Goal: Task Accomplishment & Management: Use online tool/utility

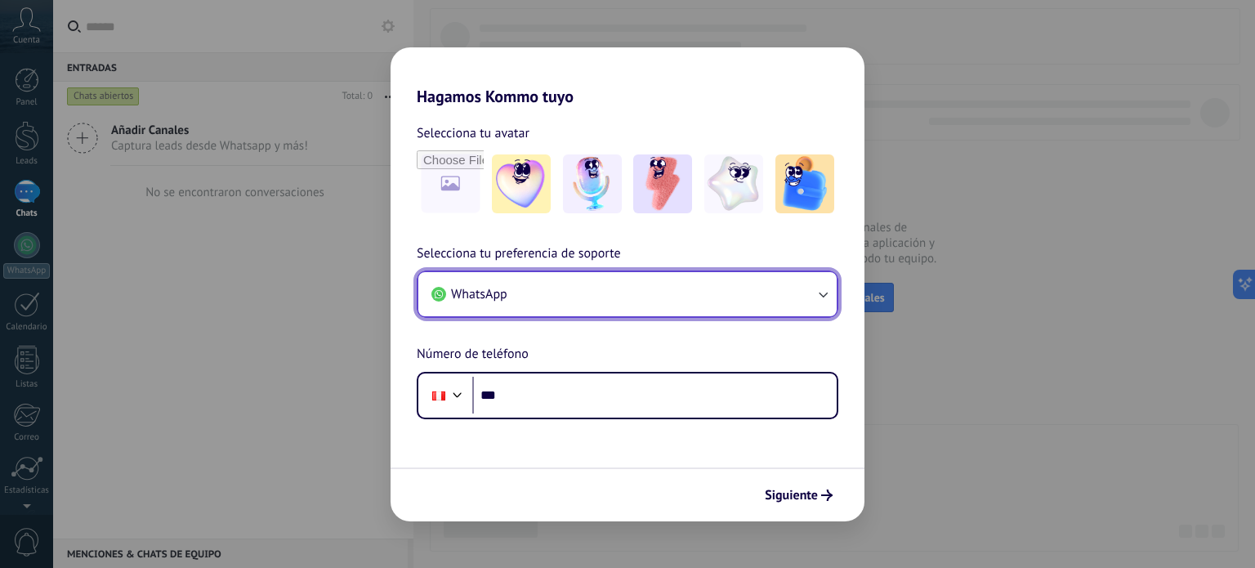
click at [762, 308] on button "WhatsApp" at bounding box center [627, 294] width 418 height 44
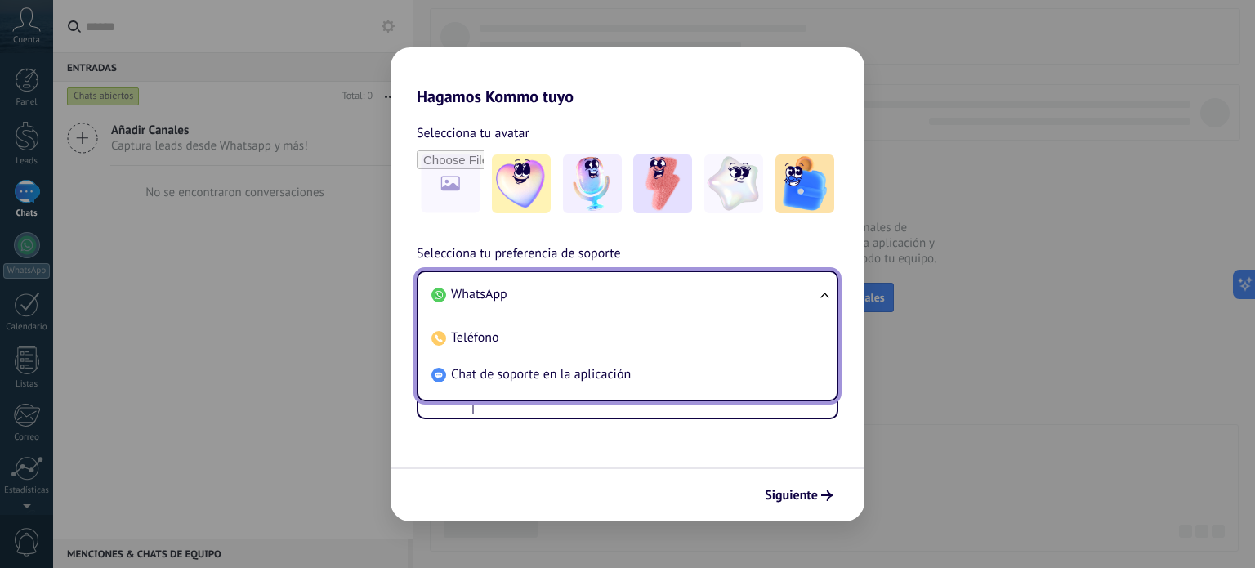
click at [771, 302] on li "WhatsApp" at bounding box center [624, 294] width 399 height 37
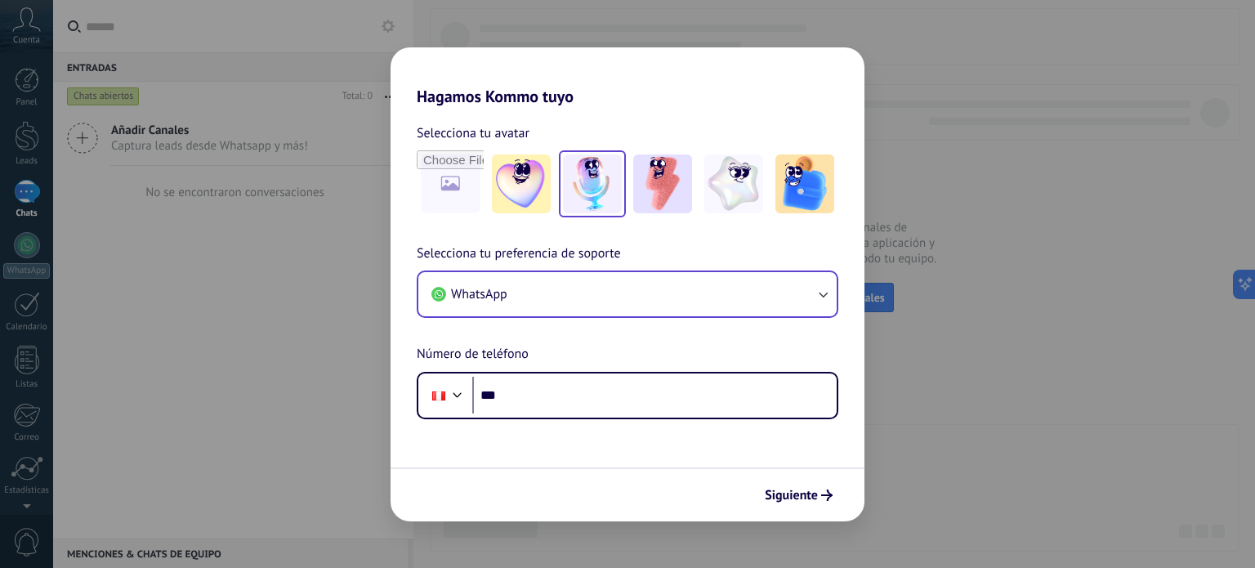
click at [613, 192] on img at bounding box center [592, 183] width 59 height 59
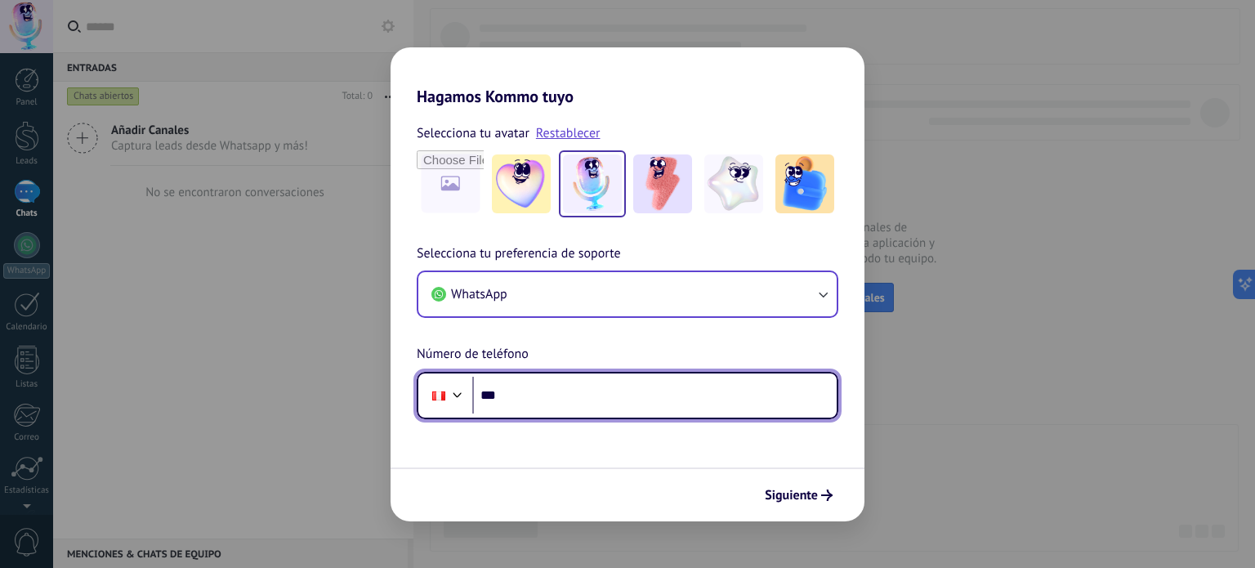
click at [546, 400] on input "***" at bounding box center [654, 396] width 364 height 38
type input "**********"
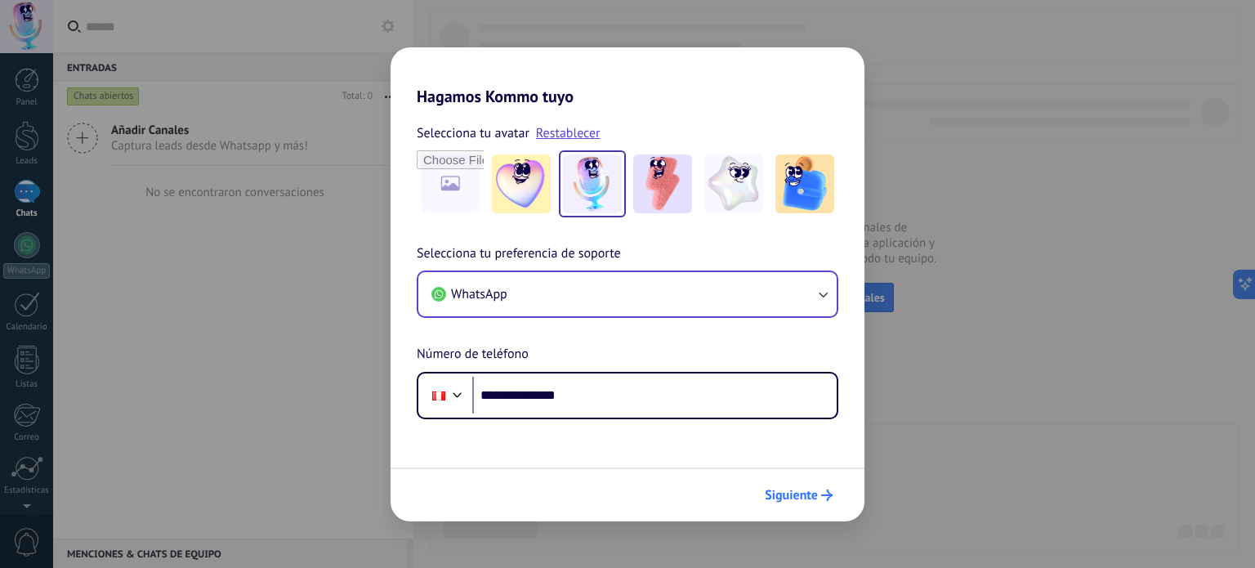
click at [785, 489] on span "Siguiente" at bounding box center [791, 494] width 53 height 11
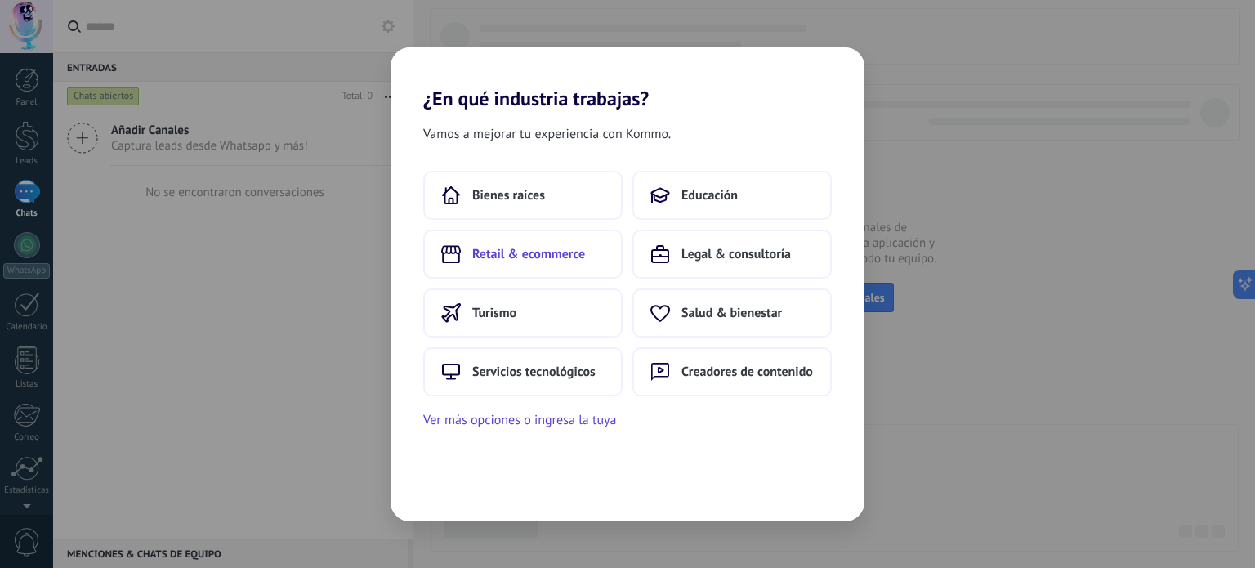
click at [546, 251] on span "Retail & ecommerce" at bounding box center [528, 254] width 113 height 16
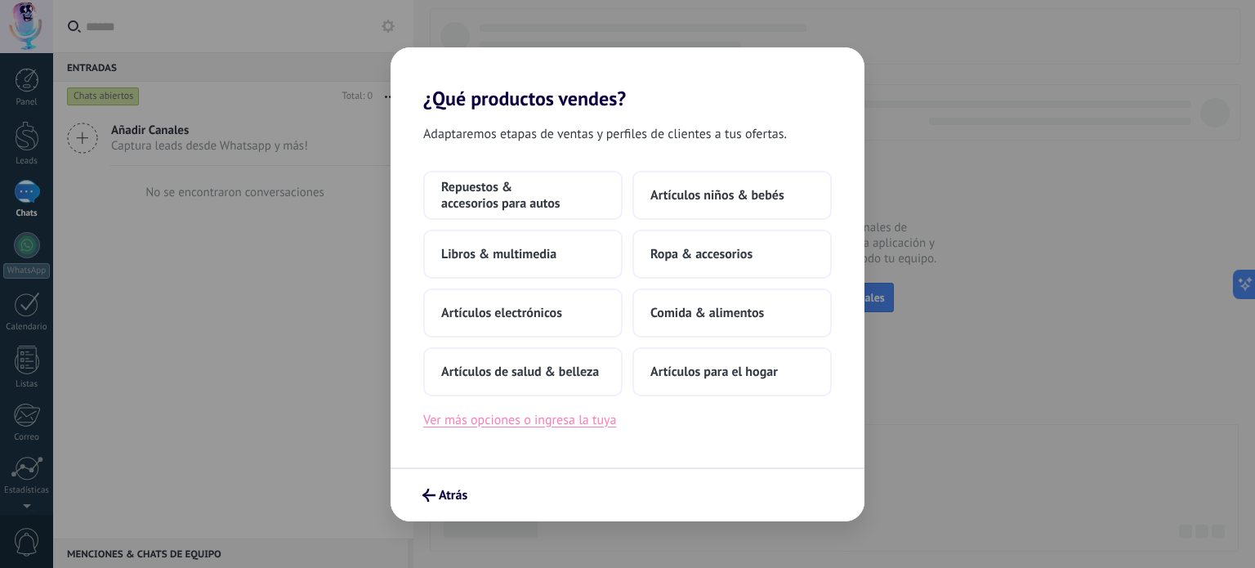
click at [556, 420] on button "Ver más opciones o ingresa la tuya" at bounding box center [519, 419] width 193 height 21
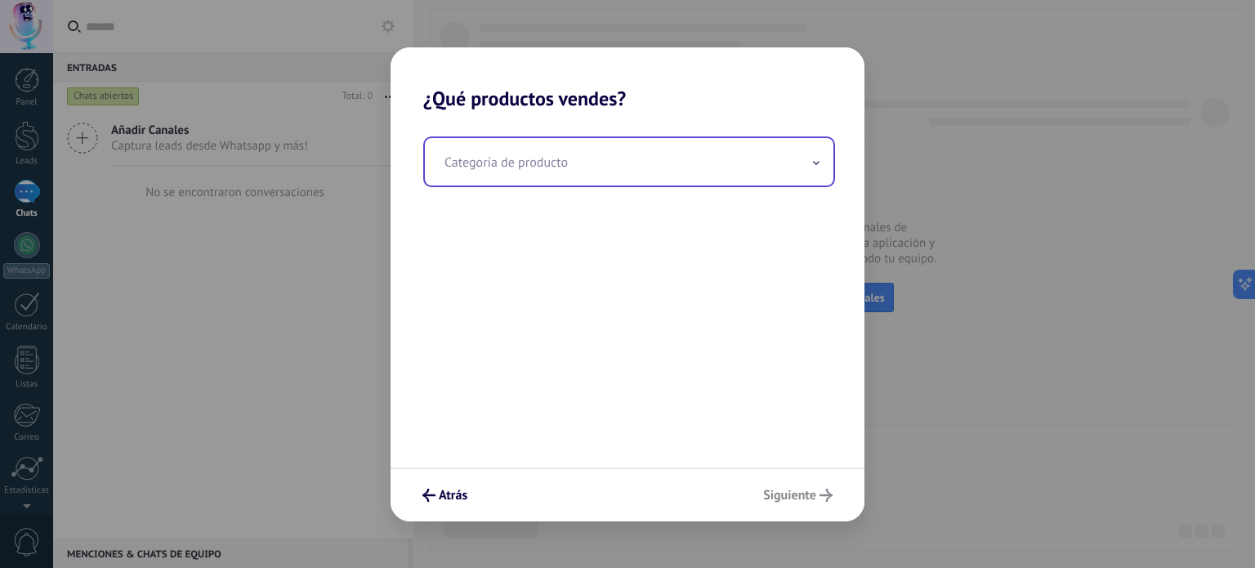
click at [555, 171] on input "text" at bounding box center [629, 161] width 408 height 47
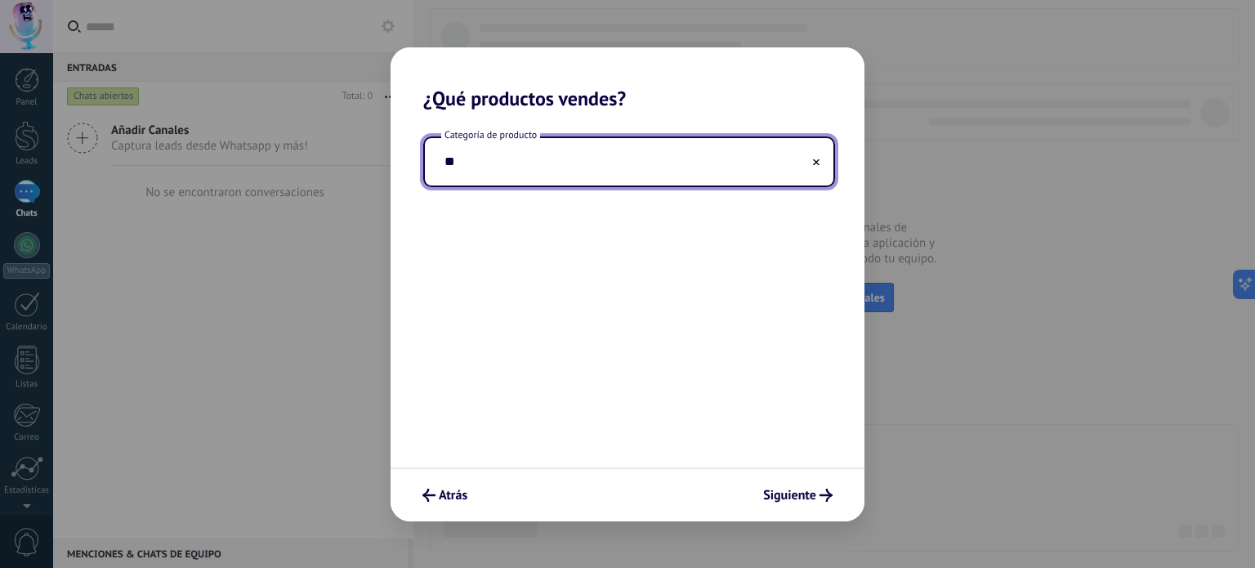
type input "*"
type input "**********"
click at [797, 490] on span "Siguiente" at bounding box center [789, 494] width 53 height 11
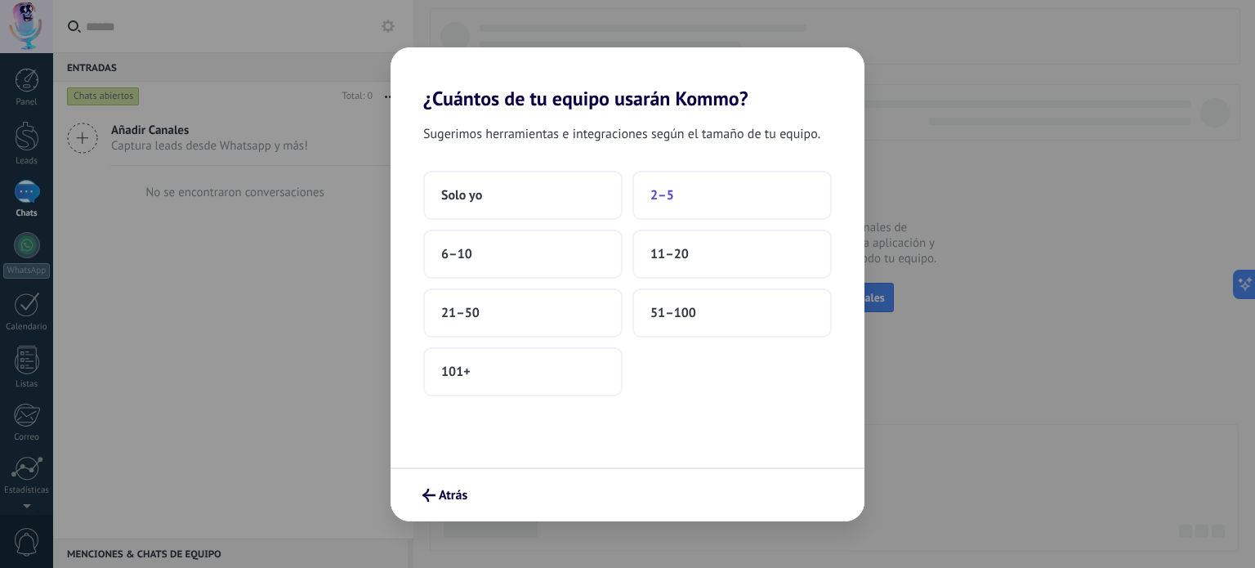
click at [703, 195] on button "2–5" at bounding box center [731, 195] width 199 height 49
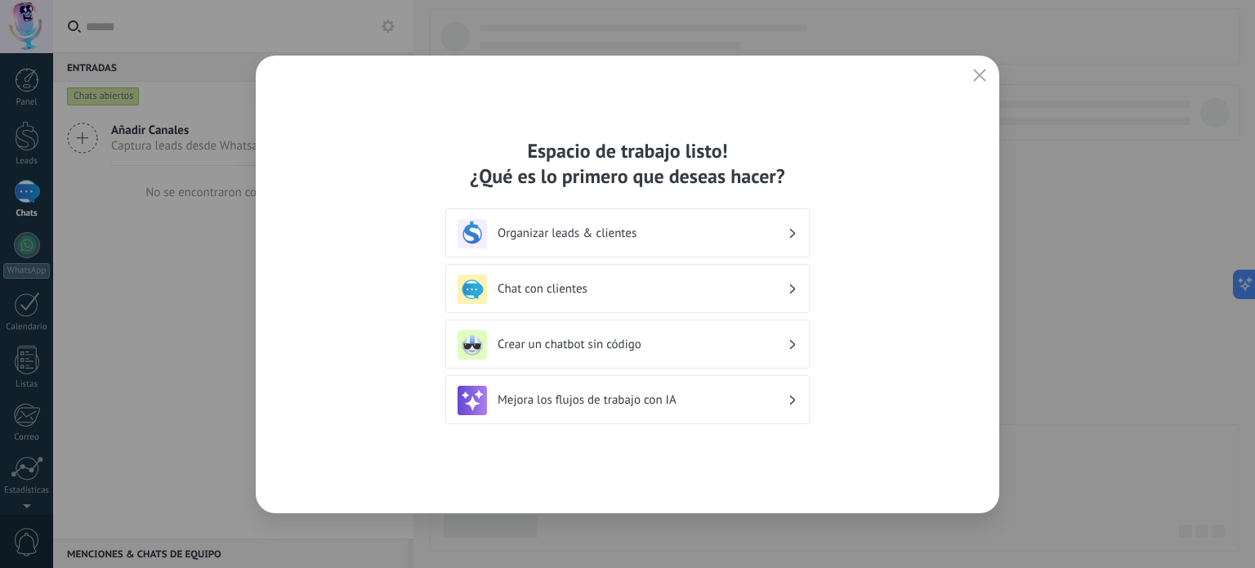
click at [599, 276] on div "Chat con clientes" at bounding box center [627, 288] width 340 height 29
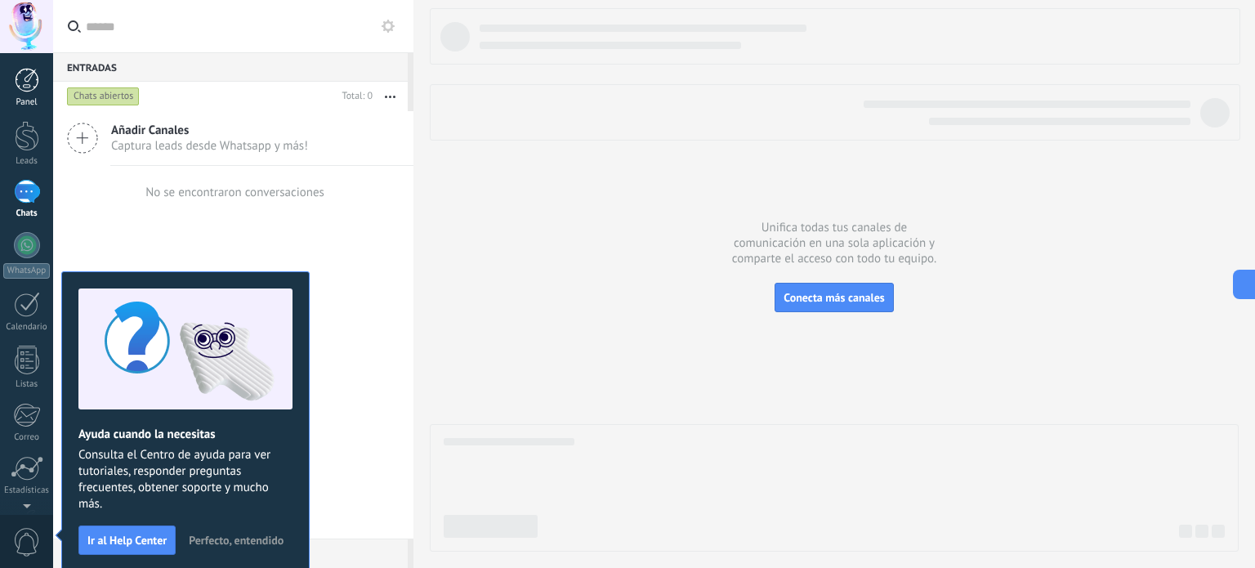
click at [26, 78] on div at bounding box center [27, 80] width 25 height 25
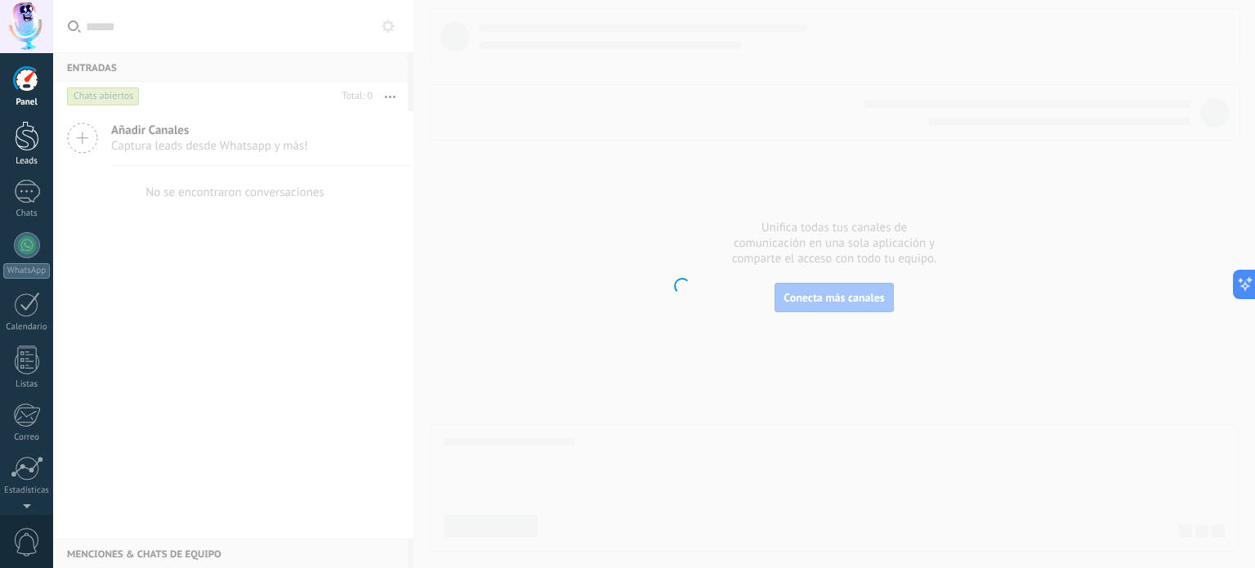
click at [26, 145] on div at bounding box center [27, 136] width 25 height 30
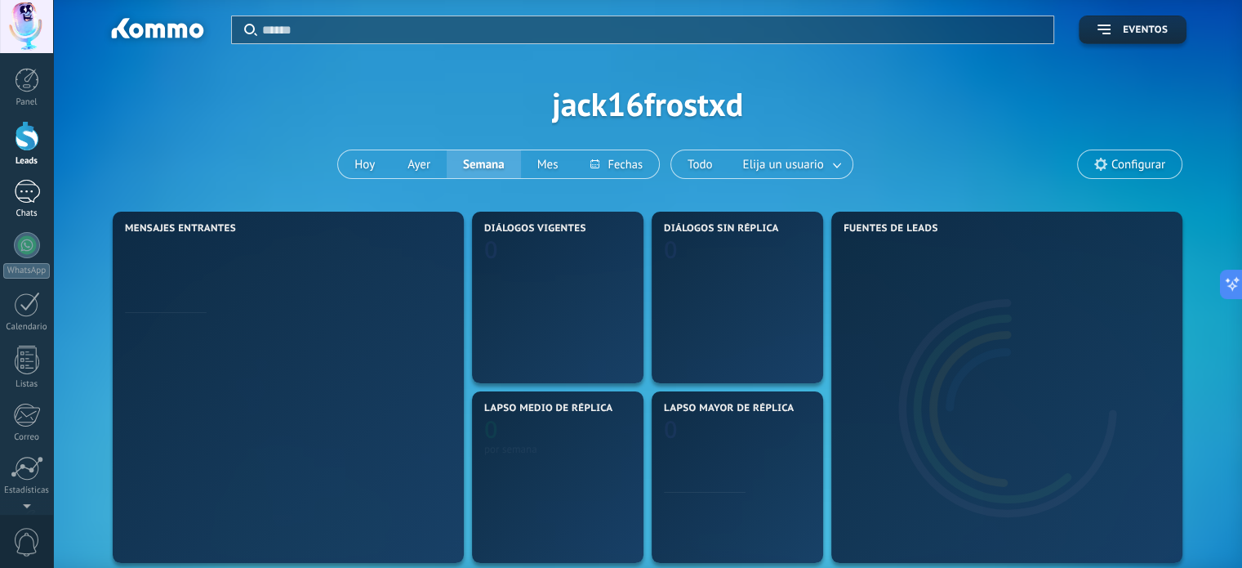
click at [31, 192] on div at bounding box center [27, 192] width 26 height 24
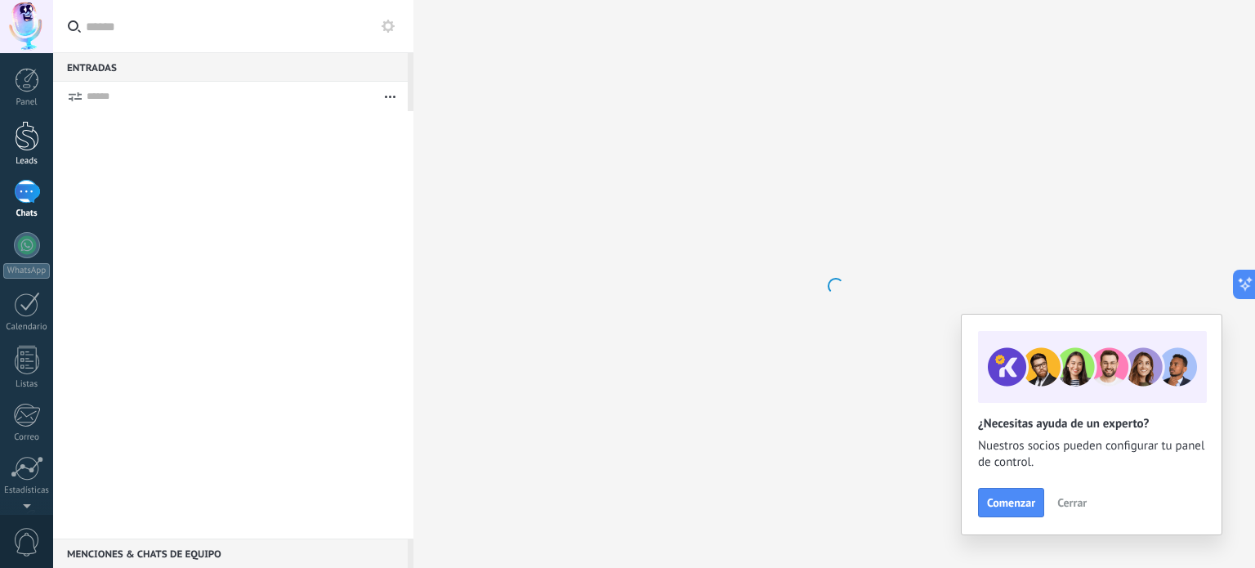
click at [31, 134] on div at bounding box center [27, 136] width 25 height 30
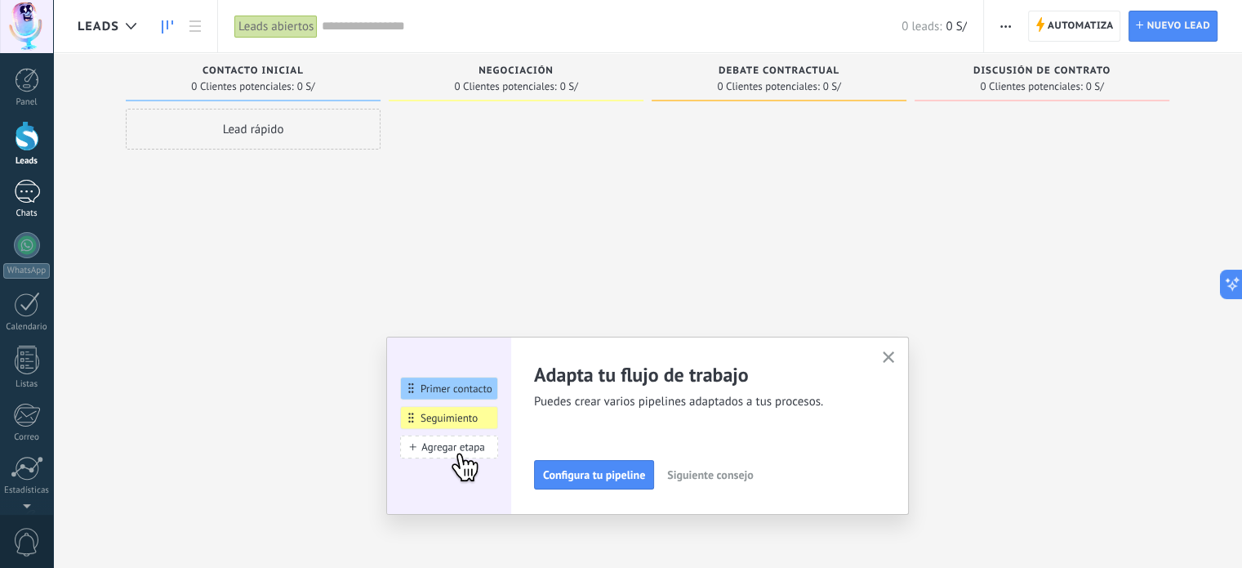
click at [33, 186] on div at bounding box center [27, 192] width 26 height 24
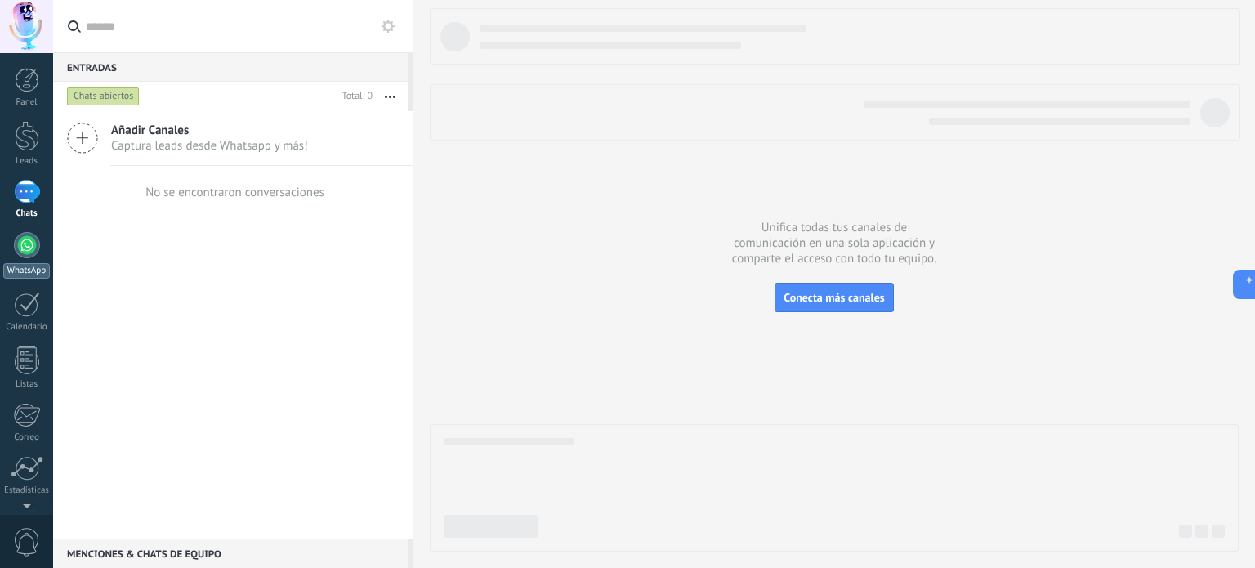
click at [32, 254] on div at bounding box center [27, 245] width 26 height 26
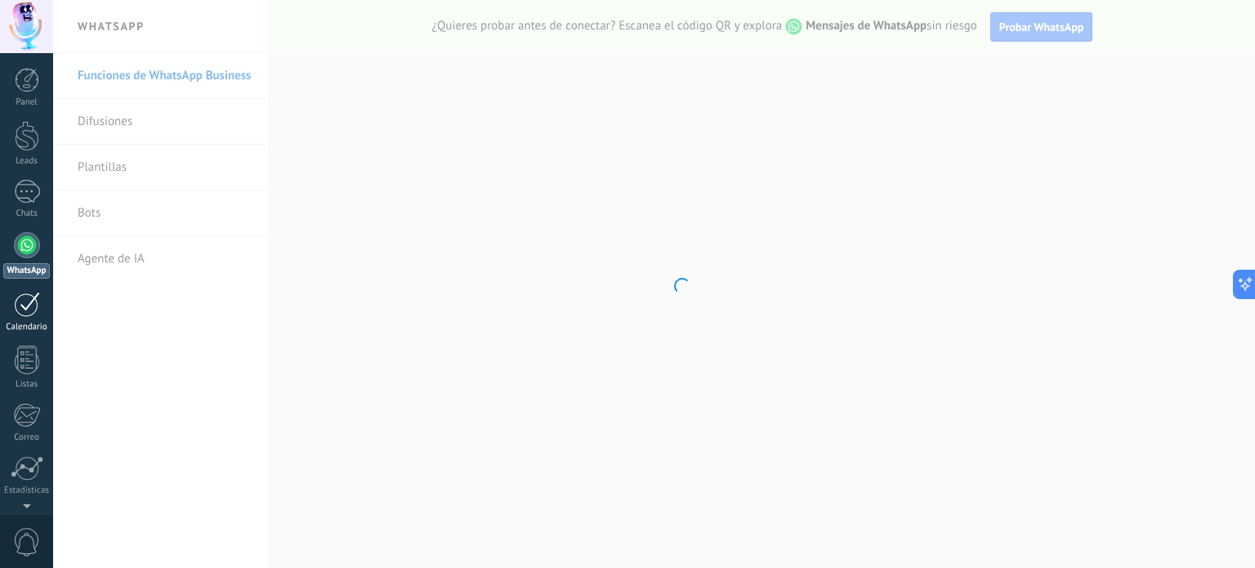
click at [28, 313] on div at bounding box center [27, 304] width 26 height 25
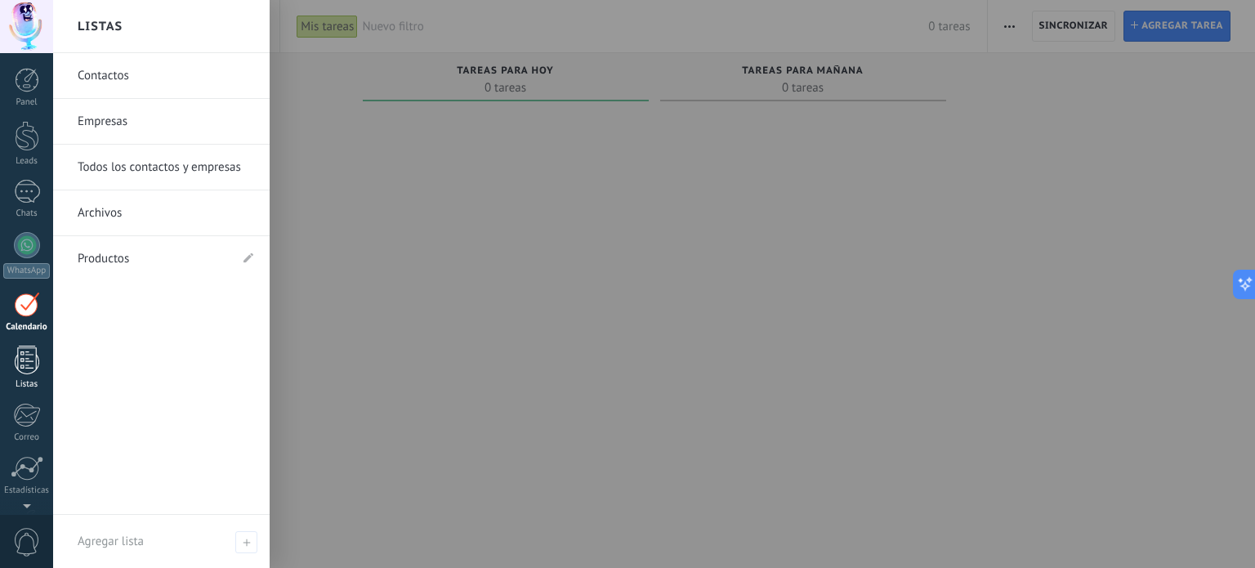
click at [33, 355] on div at bounding box center [27, 360] width 25 height 29
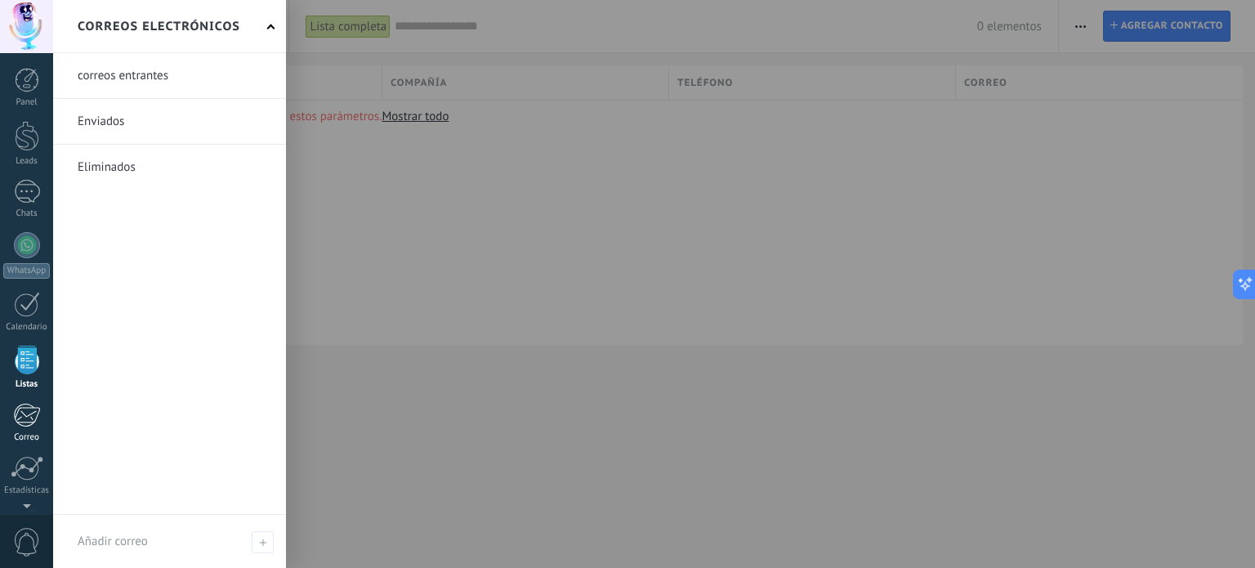
click at [36, 413] on div at bounding box center [26, 415] width 27 height 25
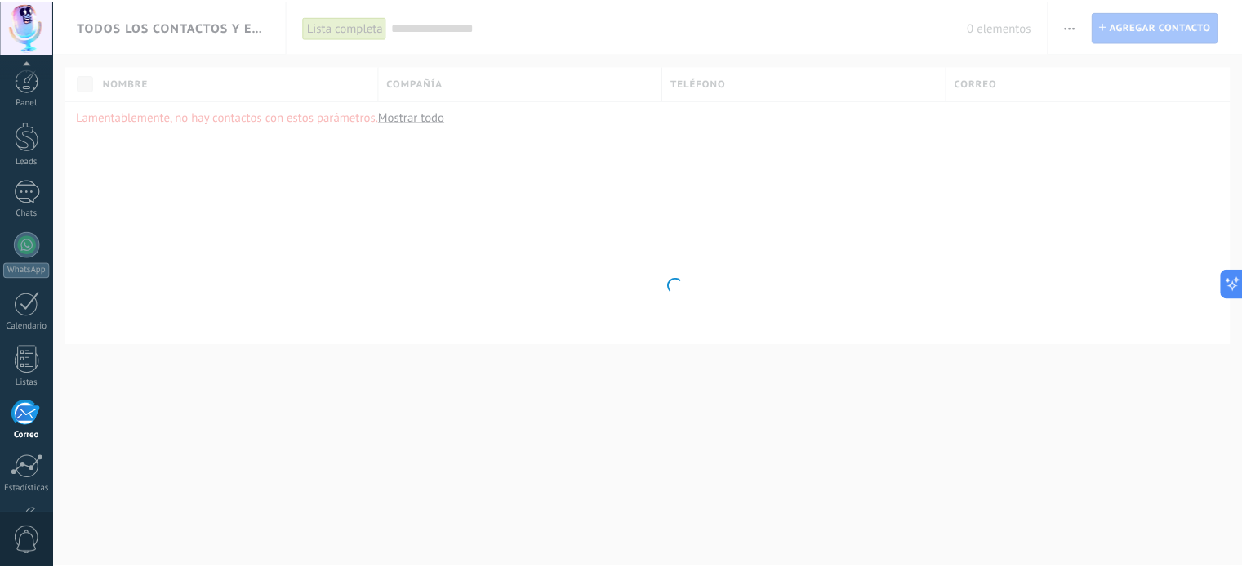
scroll to position [111, 0]
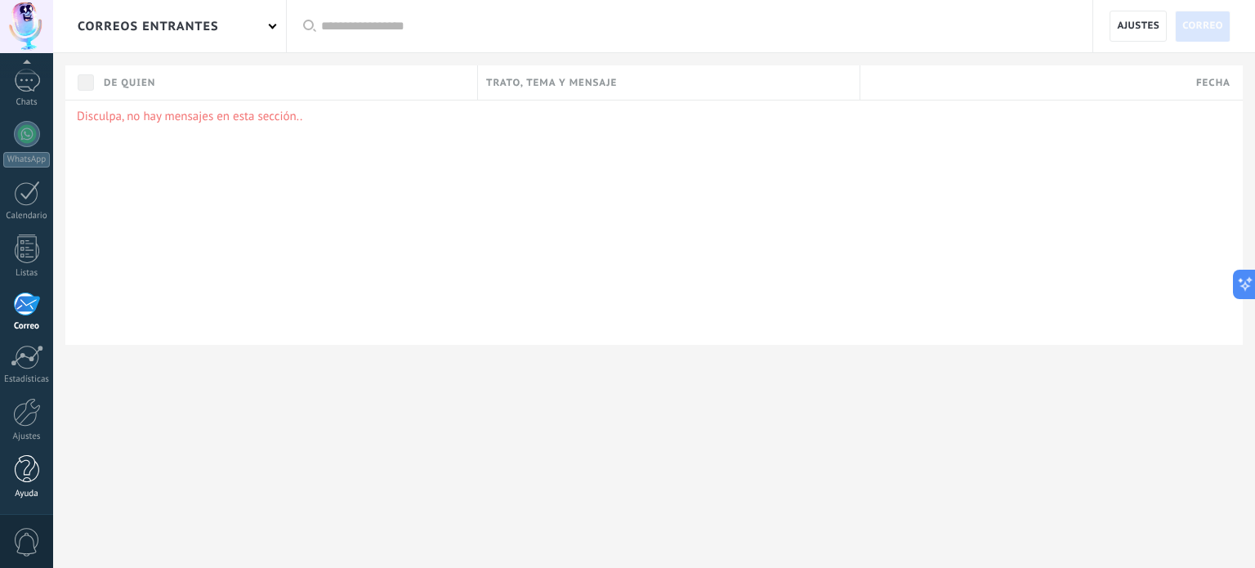
click at [33, 462] on div at bounding box center [27, 469] width 25 height 29
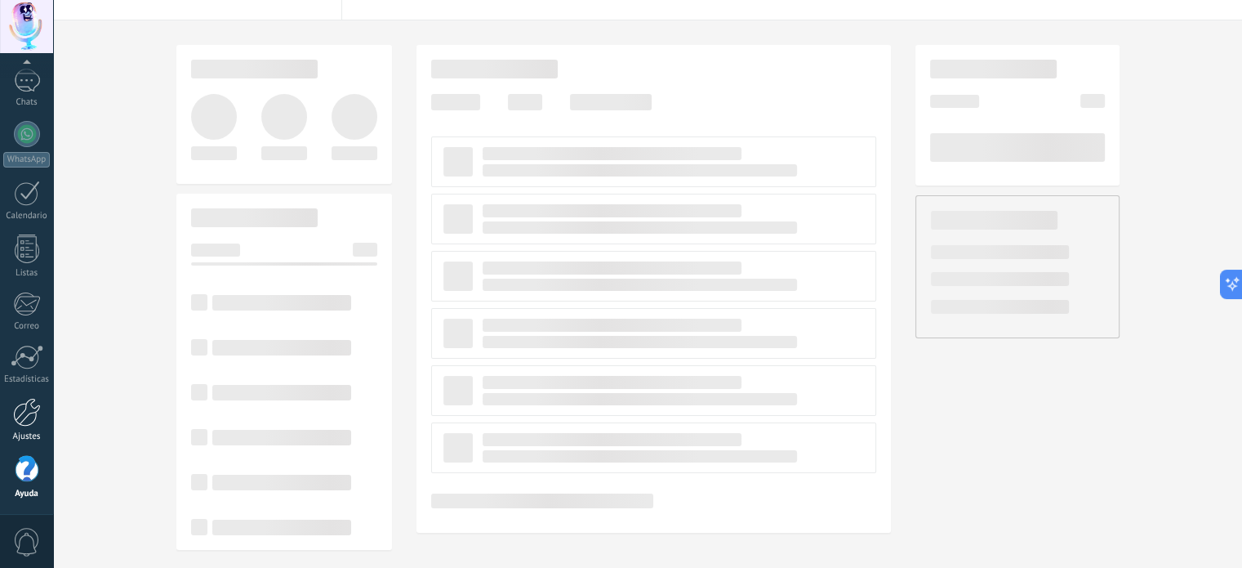
scroll to position [39, 0]
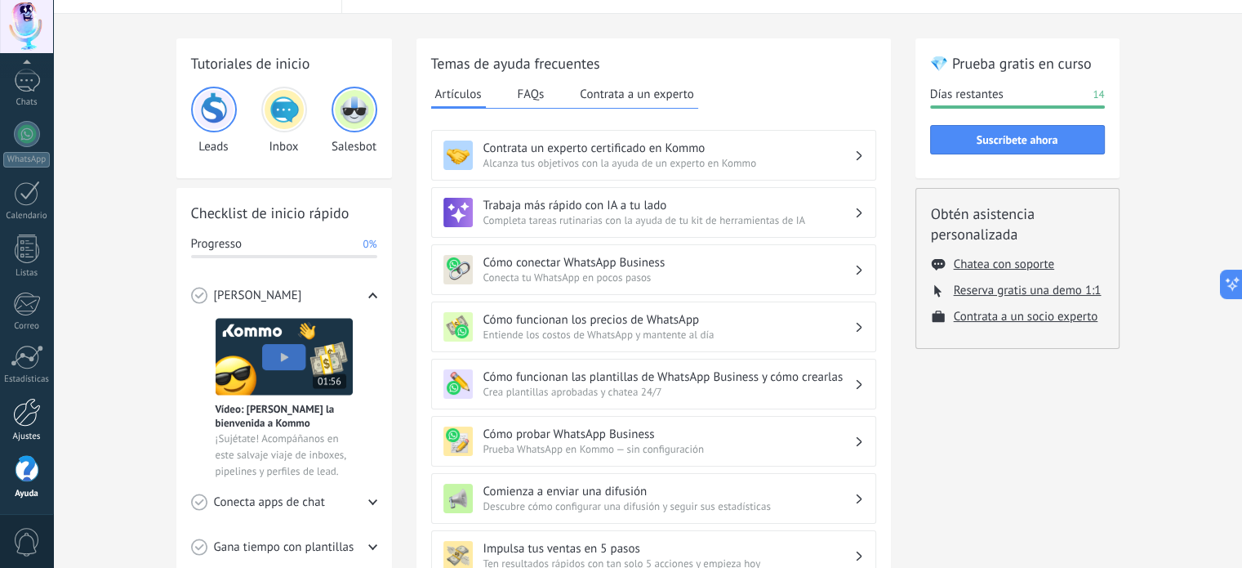
click at [43, 401] on link "Ajustes" at bounding box center [26, 420] width 53 height 44
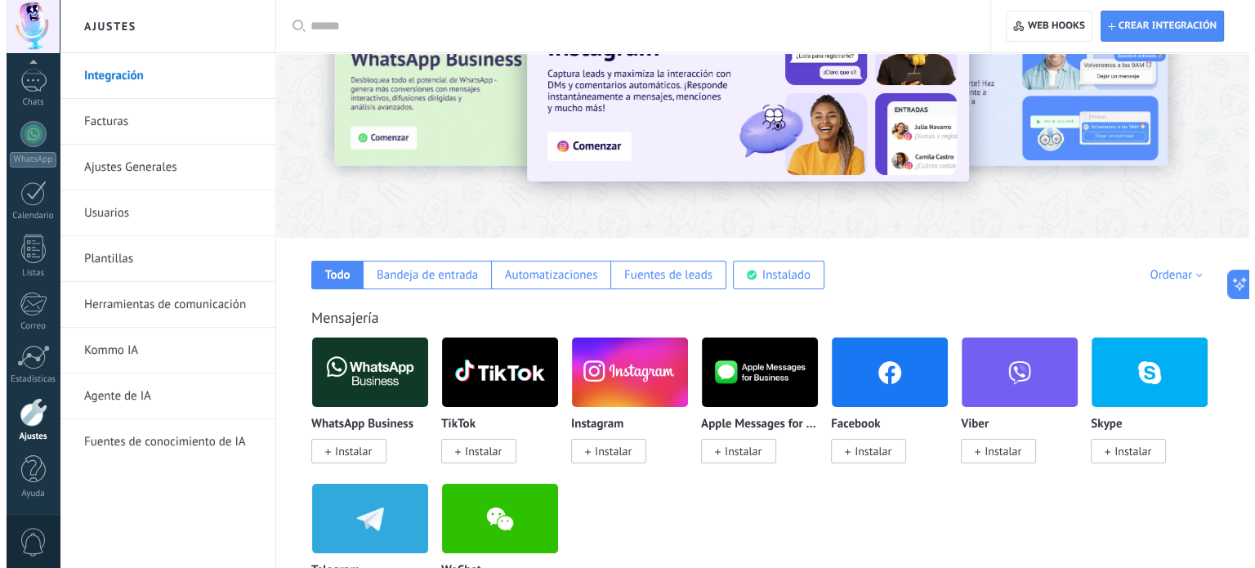
scroll to position [82, 0]
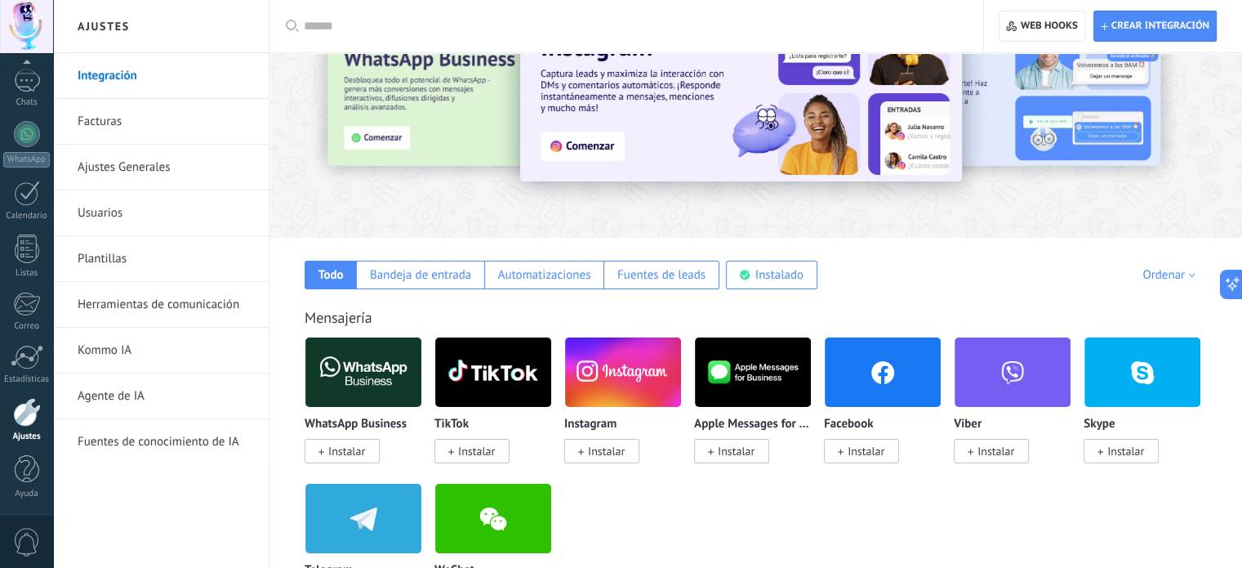
click at [388, 378] on img at bounding box center [363, 371] width 116 height 79
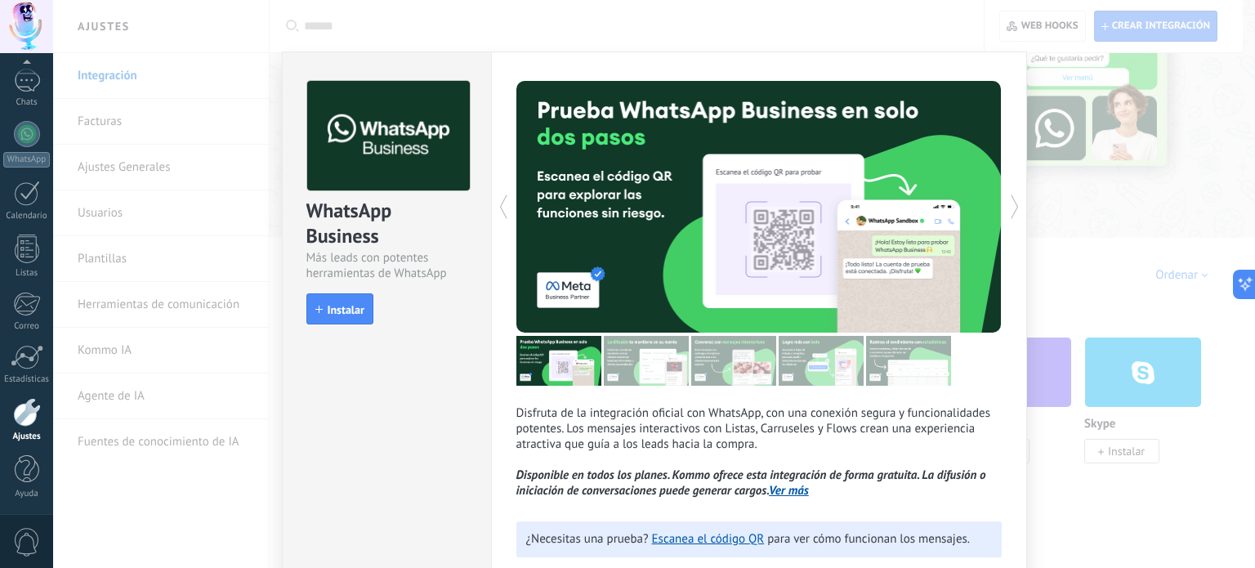
scroll to position [0, 0]
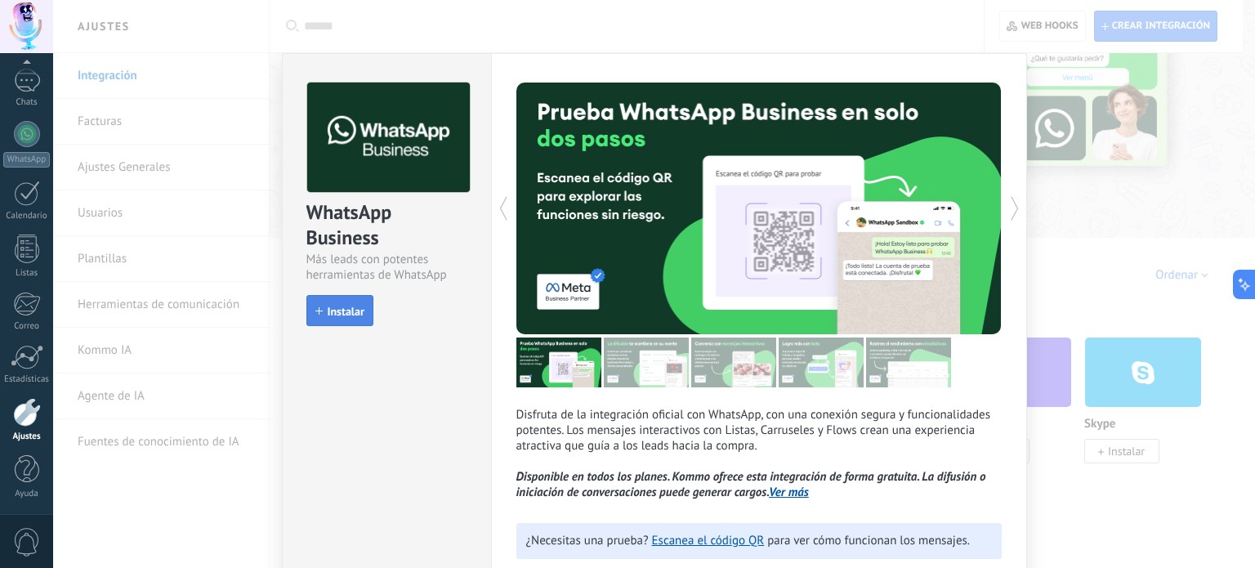
click at [349, 316] on span "Instalar" at bounding box center [346, 310] width 37 height 11
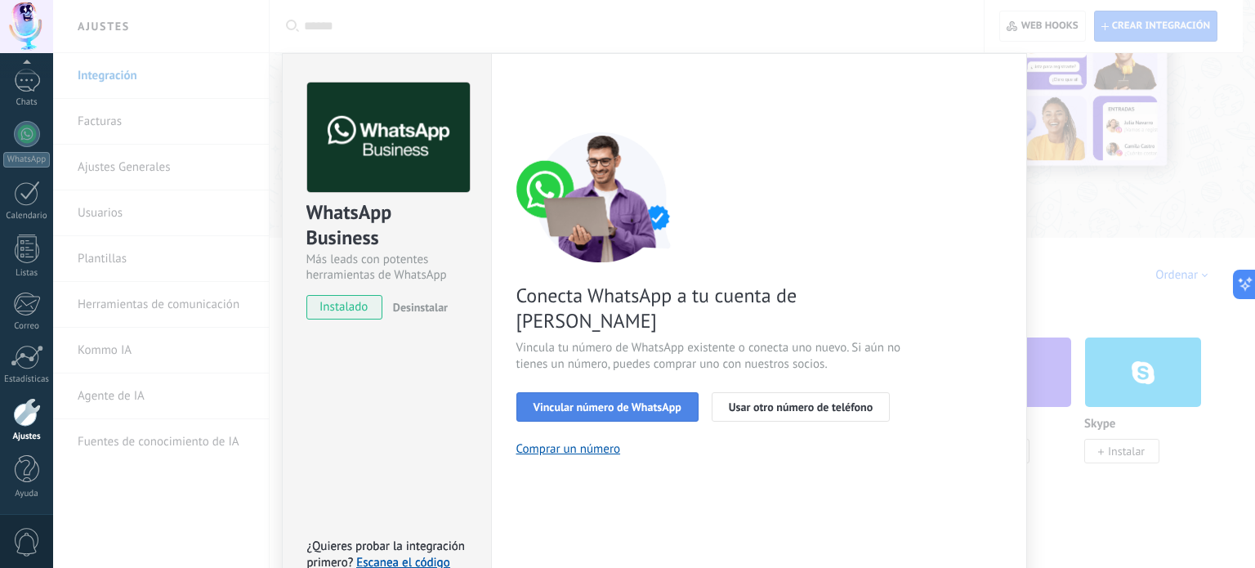
click at [625, 394] on button "Vincular número de WhatsApp" at bounding box center [607, 406] width 182 height 29
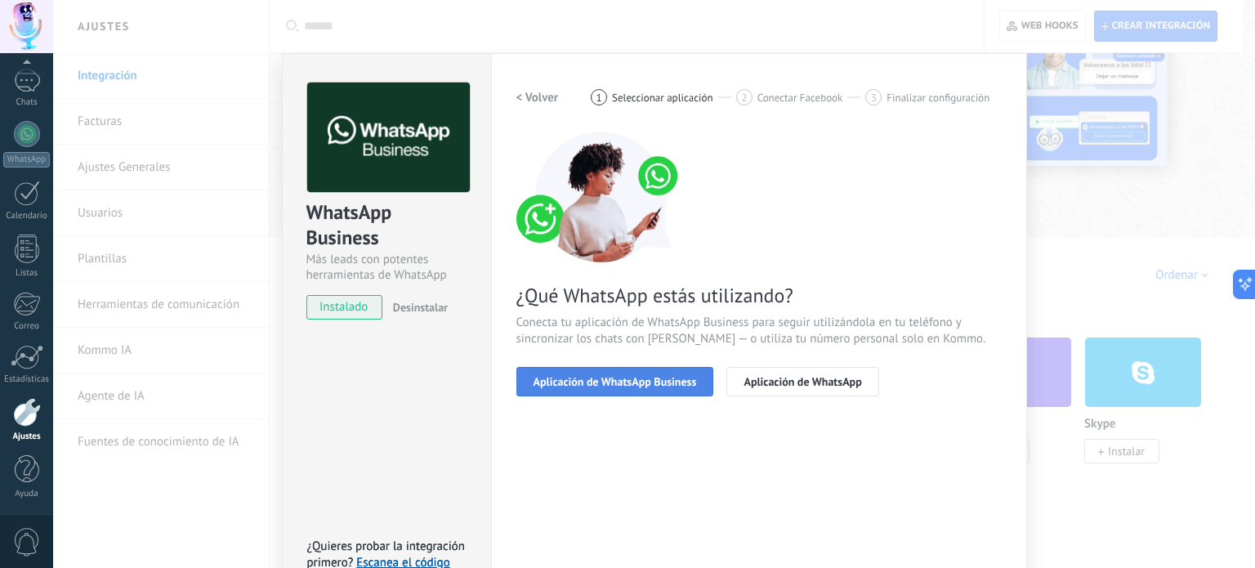
click at [654, 381] on span "Aplicación de WhatsApp Business" at bounding box center [614, 381] width 163 height 11
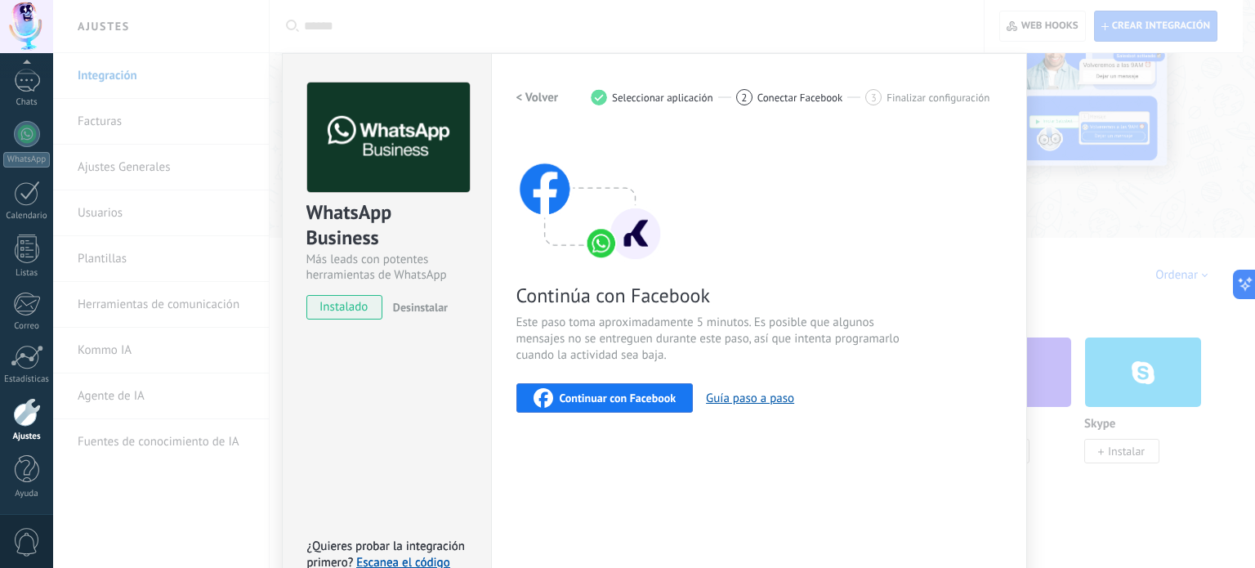
click at [649, 403] on span "Continuar con Facebook" at bounding box center [618, 397] width 117 height 11
